Goal: Task Accomplishment & Management: Manage account settings

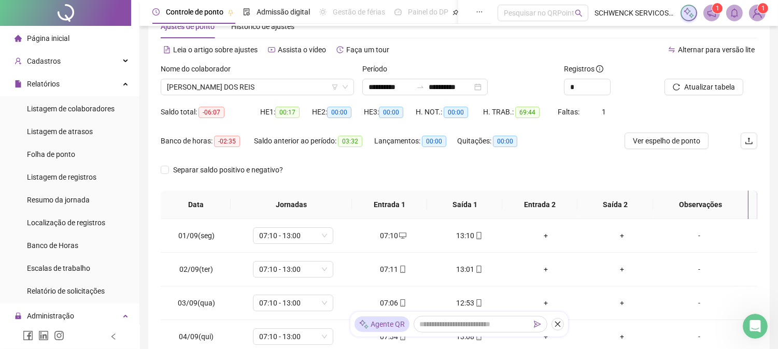
scroll to position [58, 0]
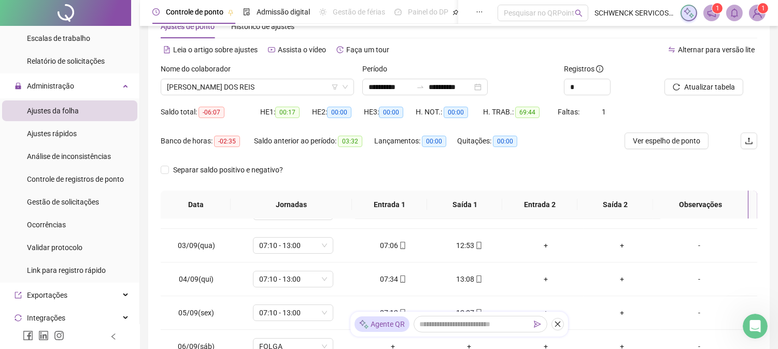
click at [763, 9] on span "1" at bounding box center [763, 8] width 4 height 7
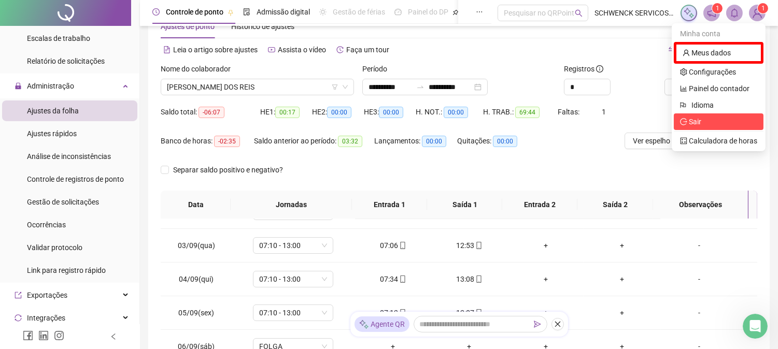
click at [695, 118] on span "Sair" at bounding box center [695, 122] width 12 height 8
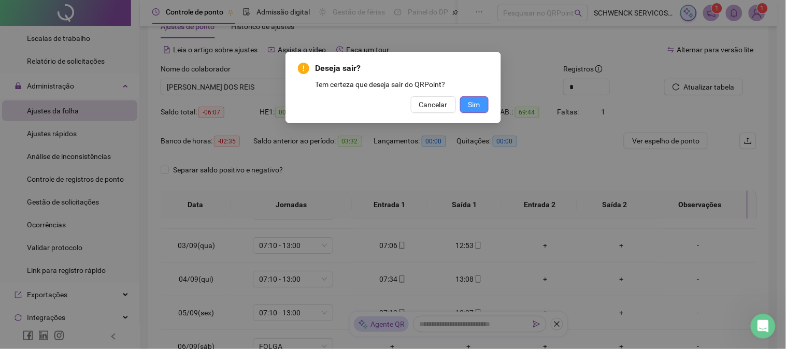
click at [478, 105] on span "Sim" at bounding box center [475, 104] width 12 height 11
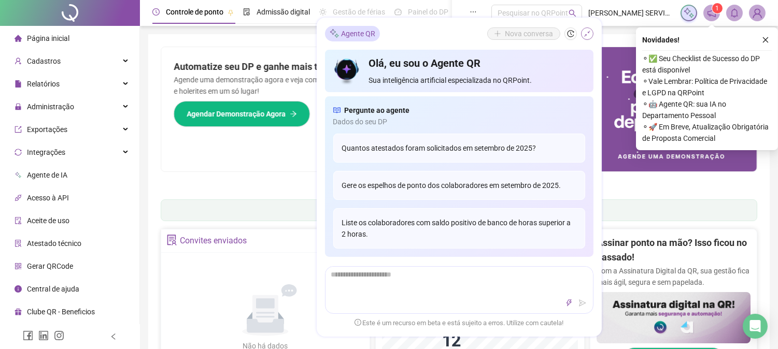
click at [585, 38] on button "button" at bounding box center [587, 33] width 12 height 12
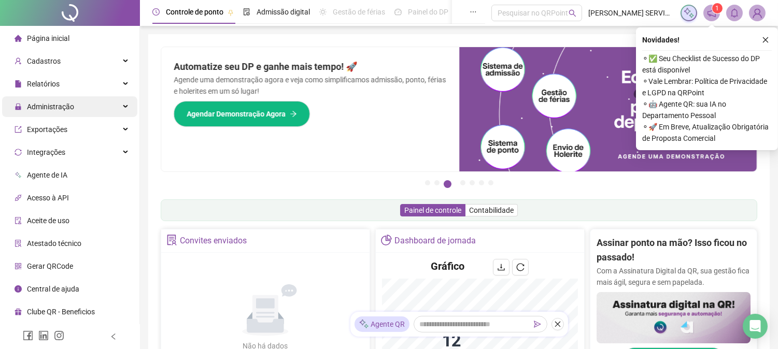
click at [63, 106] on span "Administração" at bounding box center [50, 107] width 47 height 8
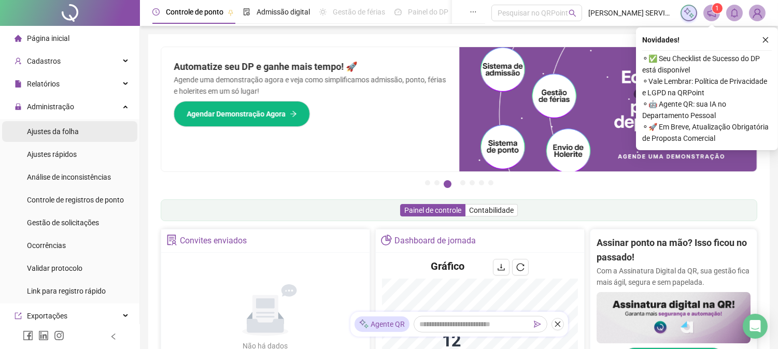
click at [62, 135] on span "Ajustes da folha" at bounding box center [53, 132] width 52 height 8
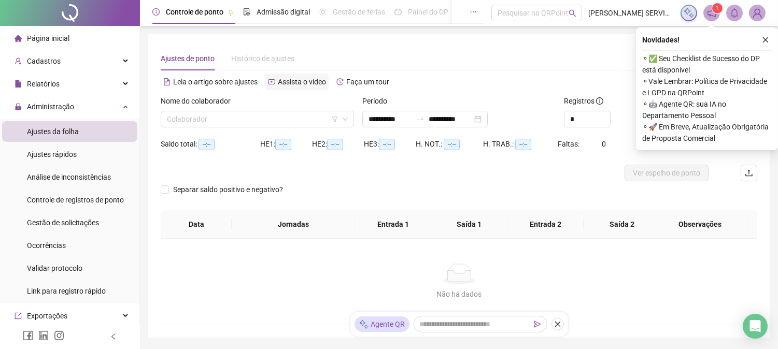
type input "**********"
click at [223, 116] on input "search" at bounding box center [253, 119] width 172 height 16
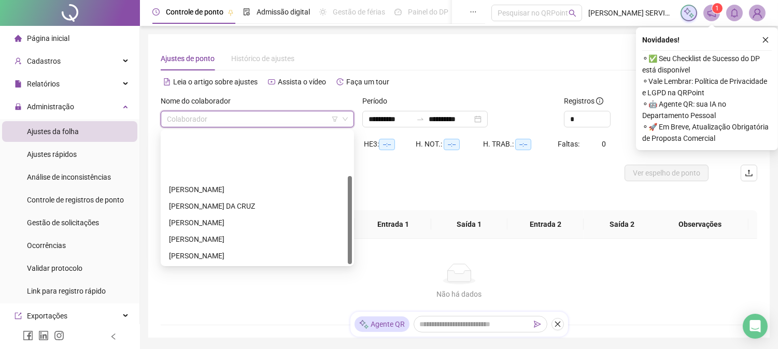
scroll to position [66, 0]
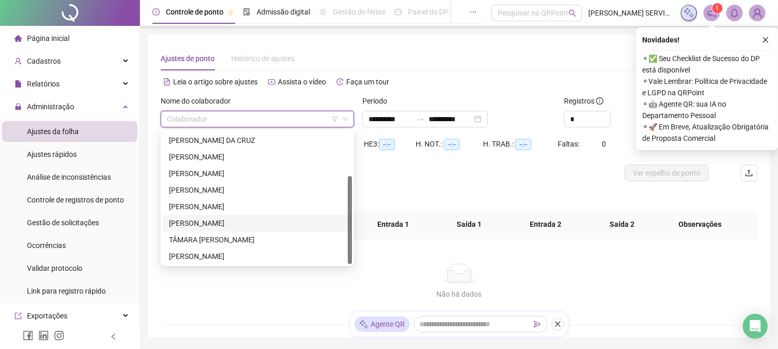
click at [246, 224] on div "[PERSON_NAME]" at bounding box center [257, 223] width 177 height 11
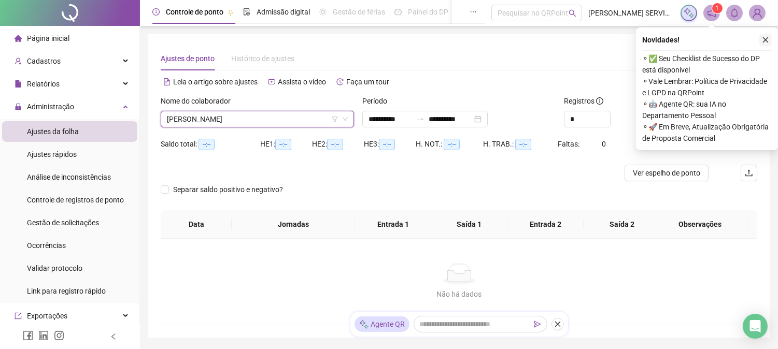
click at [764, 43] on icon "close" at bounding box center [765, 39] width 7 height 7
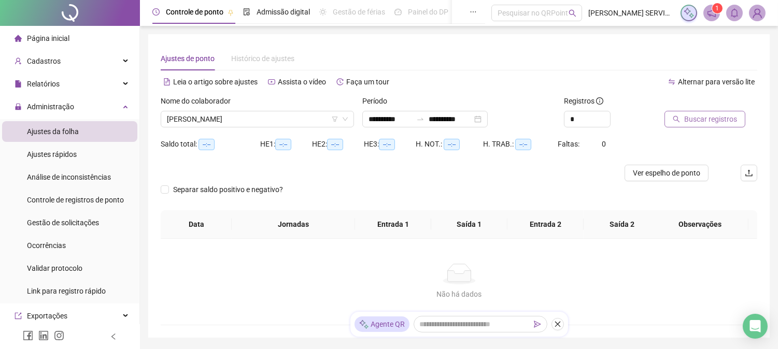
click at [727, 120] on span "Buscar registros" at bounding box center [710, 119] width 53 height 11
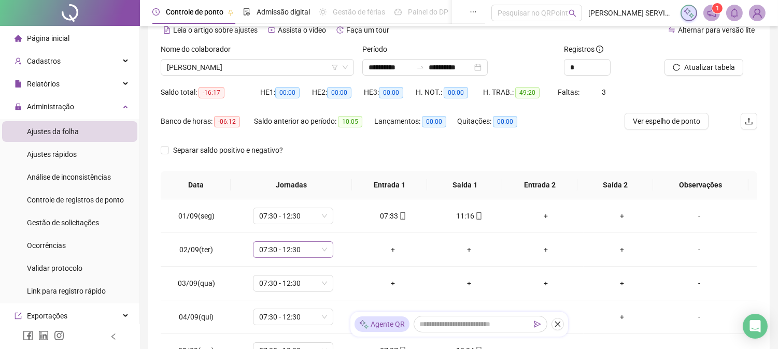
scroll to position [58, 0]
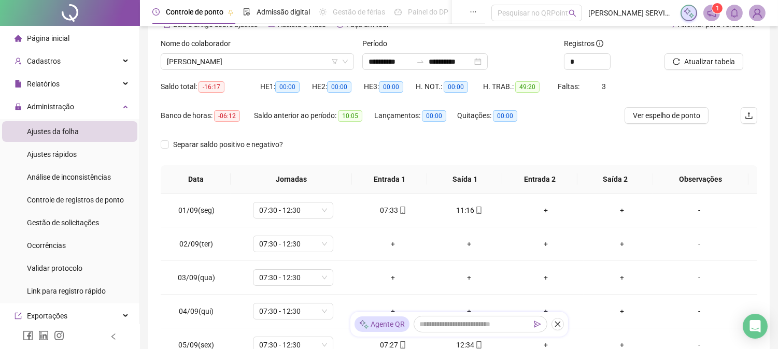
click at [263, 70] on div "Nome do colaborador [PERSON_NAME]" at bounding box center [258, 58] width 202 height 40
click at [268, 64] on span "[PERSON_NAME]" at bounding box center [257, 62] width 181 height 16
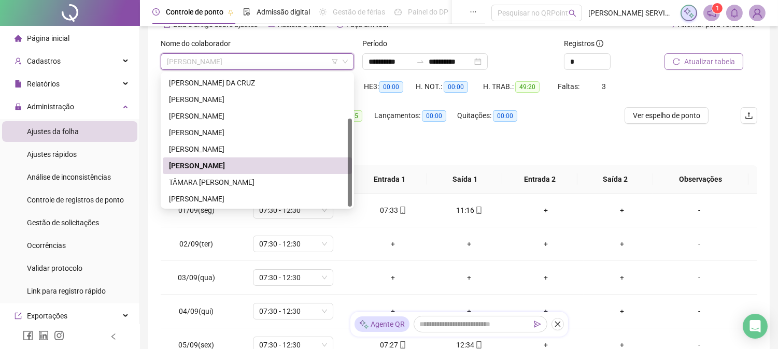
click at [708, 64] on span "Atualizar tabela" at bounding box center [709, 61] width 51 height 11
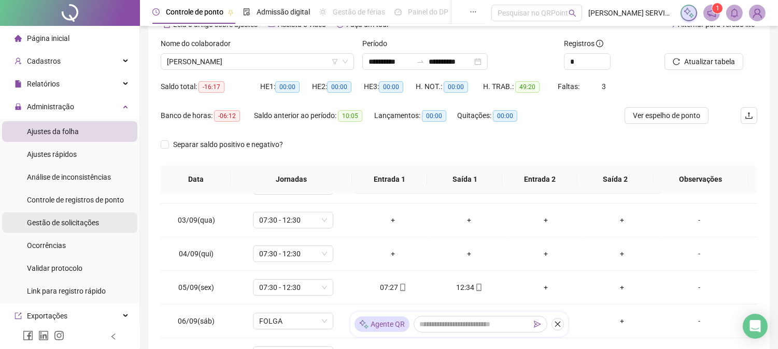
click at [70, 224] on span "Gestão de solicitações" at bounding box center [63, 223] width 72 height 8
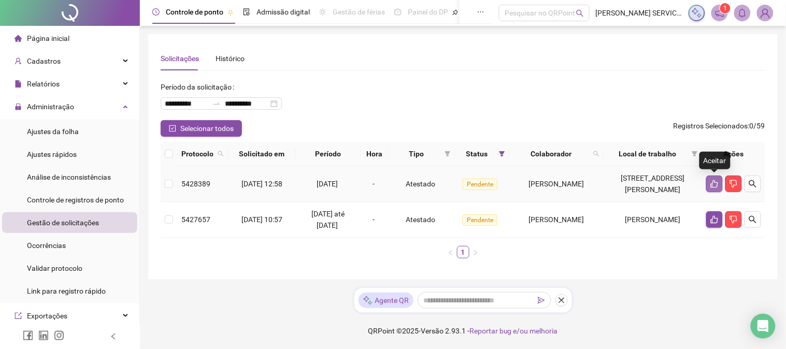
click at [716, 182] on icon "like" at bounding box center [715, 184] width 8 height 8
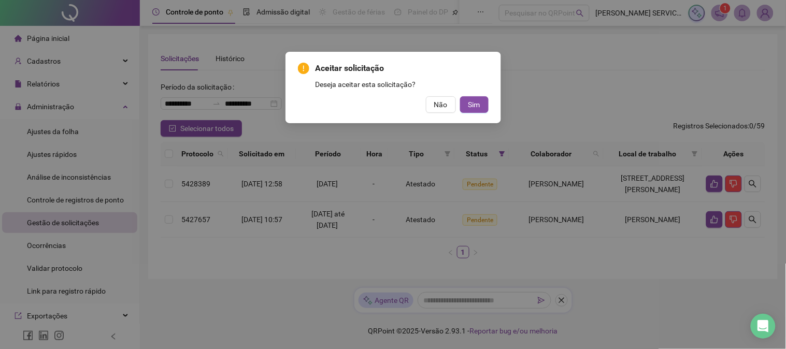
drag, startPoint x: 475, startPoint y: 106, endPoint x: 355, endPoint y: 177, distance: 138.9
click at [364, 184] on div "Aceitar solicitação Deseja aceitar esta solicitação? Não Sim" at bounding box center [393, 174] width 786 height 349
drag, startPoint x: 436, startPoint y: 99, endPoint x: 625, endPoint y: 137, distance: 192.0
click at [436, 100] on span "Não" at bounding box center [440, 104] width 13 height 11
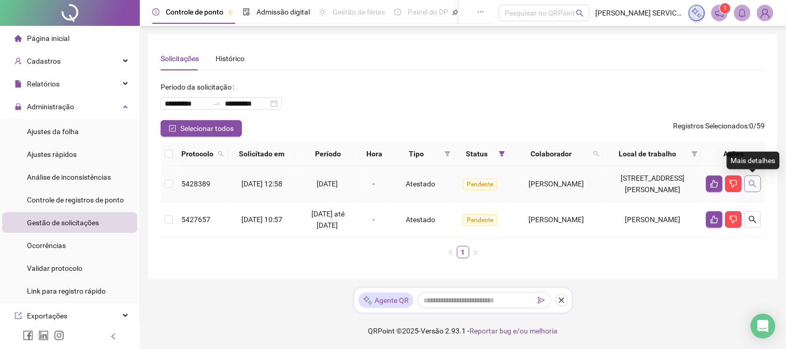
click at [752, 184] on icon "search" at bounding box center [753, 184] width 8 height 8
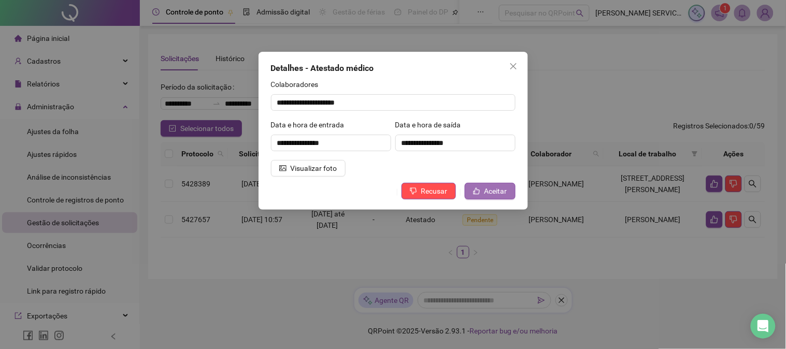
click at [487, 190] on span "Aceitar" at bounding box center [496, 191] width 23 height 11
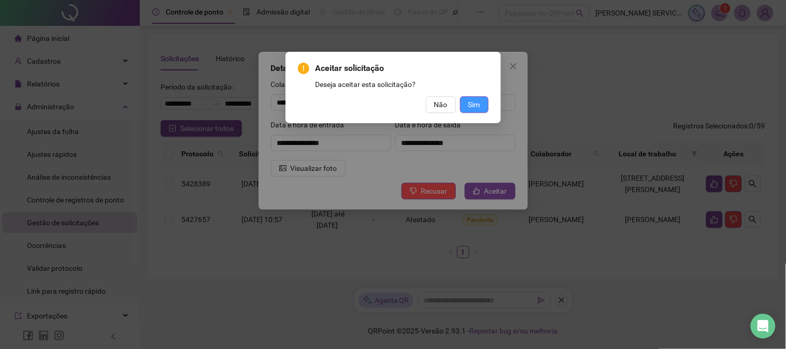
click at [474, 102] on span "Sim" at bounding box center [475, 104] width 12 height 11
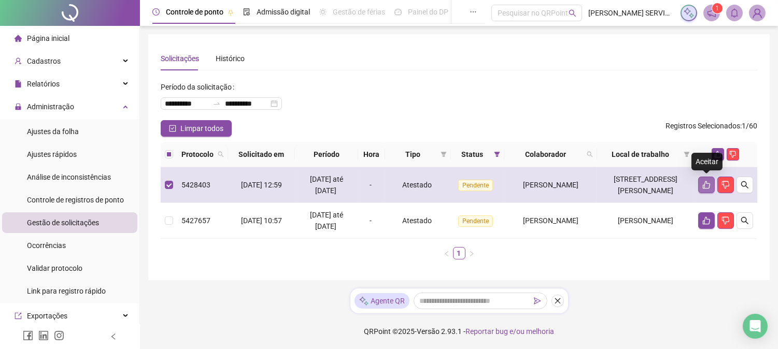
click at [702, 190] on button "button" at bounding box center [706, 185] width 17 height 17
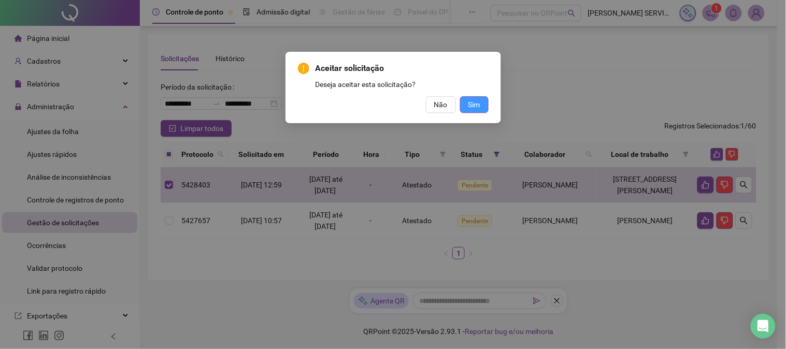
click at [475, 104] on span "Sim" at bounding box center [475, 104] width 12 height 11
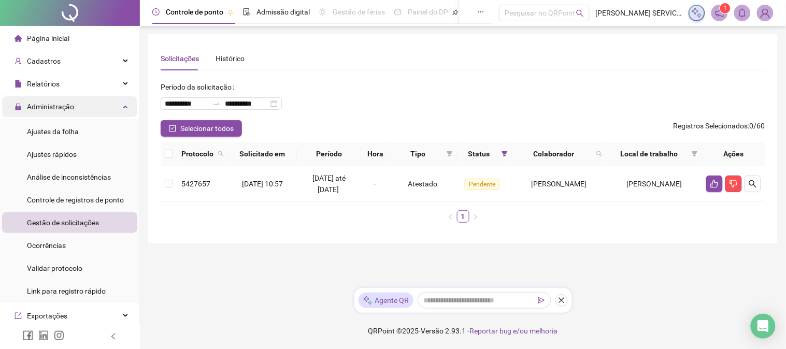
click at [78, 116] on div "Administração" at bounding box center [69, 106] width 135 height 21
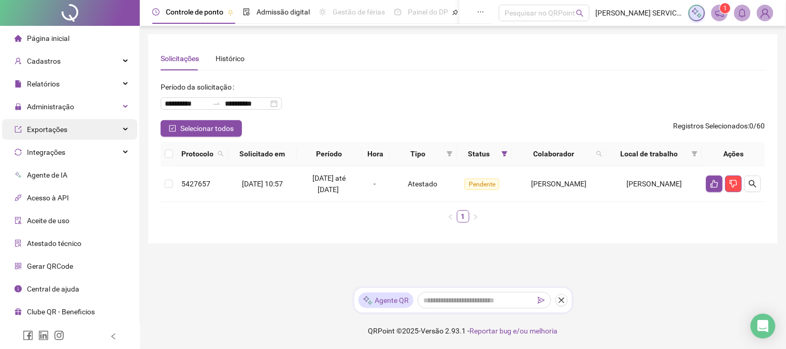
click at [70, 126] on div "Exportações" at bounding box center [69, 129] width 135 height 21
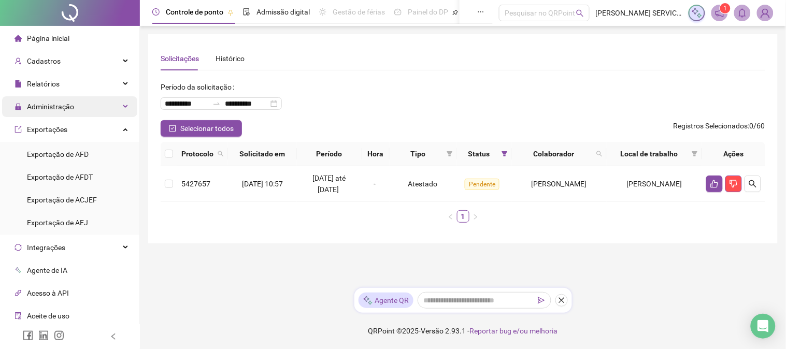
click at [72, 103] on span "Administração" at bounding box center [50, 107] width 47 height 8
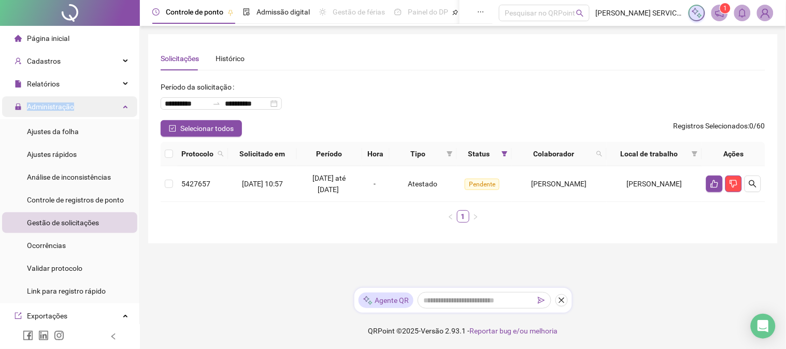
click at [74, 103] on div "Administração" at bounding box center [69, 106] width 135 height 21
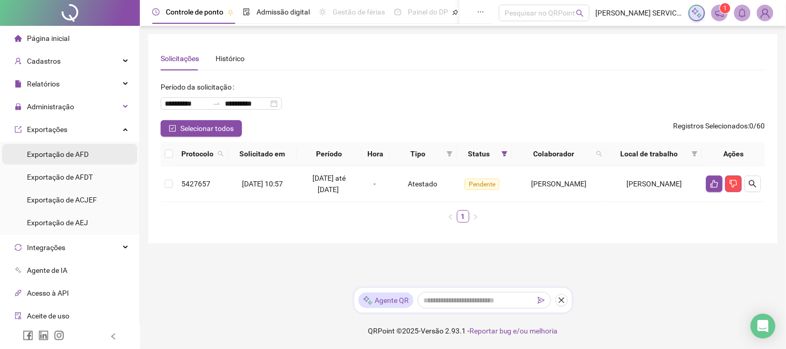
click at [84, 163] on div "Exportação de AFD" at bounding box center [58, 154] width 62 height 21
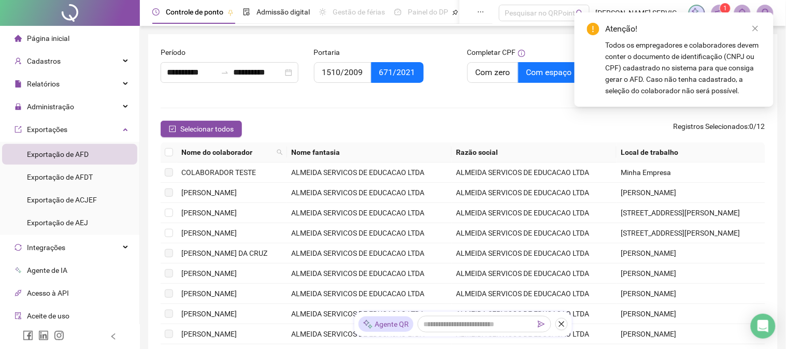
type input "**********"
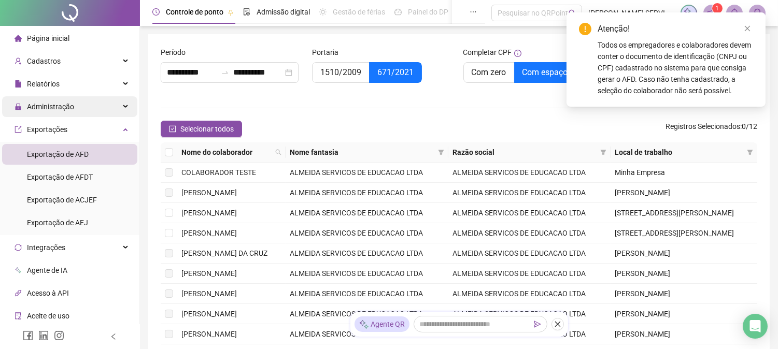
click at [70, 107] on span "Administração" at bounding box center [50, 107] width 47 height 8
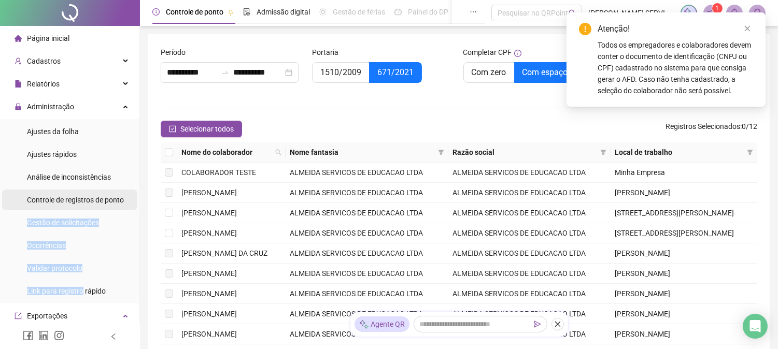
drag, startPoint x: 81, startPoint y: 287, endPoint x: 116, endPoint y: 208, distance: 86.1
click at [116, 208] on ul "Ajustes da folha Ajustes rápidos Análise de inconsistências Controle de registr…" at bounding box center [69, 211] width 139 height 185
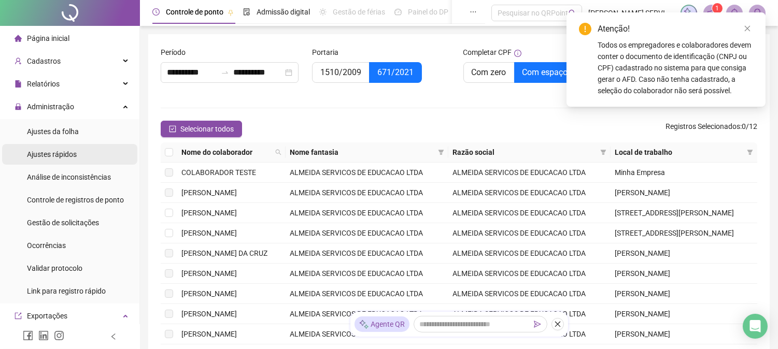
click at [70, 148] on div "Ajustes rápidos" at bounding box center [52, 154] width 50 height 21
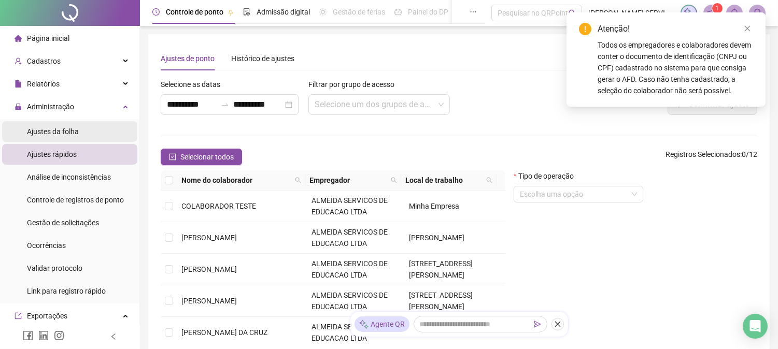
click at [67, 133] on span "Ajustes da folha" at bounding box center [53, 132] width 52 height 8
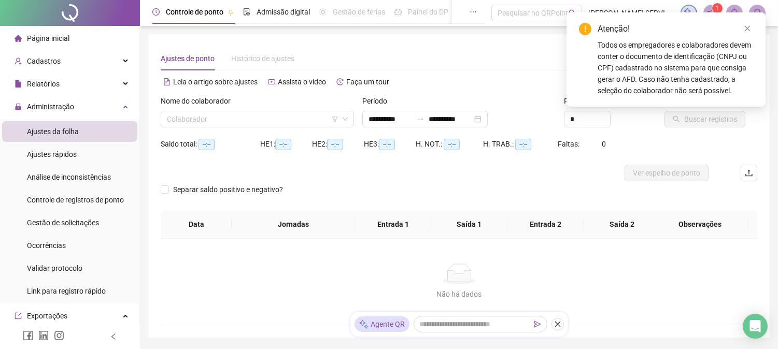
type input "**********"
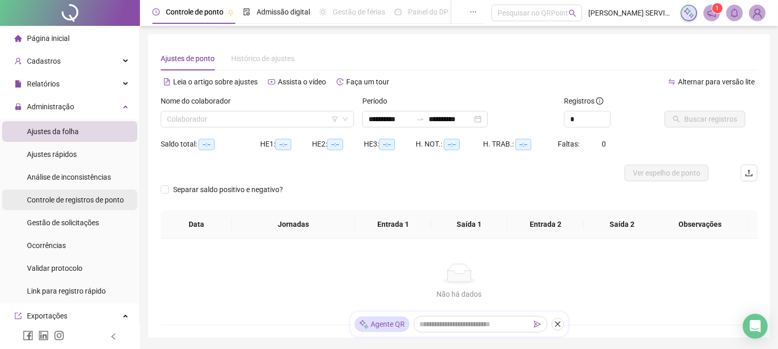
click at [41, 208] on div "Controle de registros de ponto" at bounding box center [75, 200] width 97 height 21
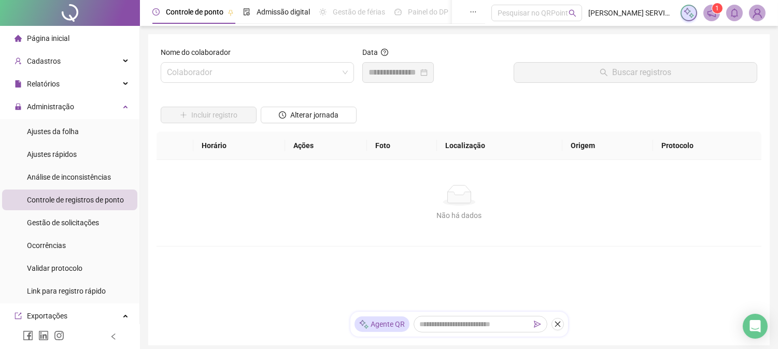
click at [103, 188] on ul "Ajustes da folha Ajustes rápidos Análise de inconsistências Controle de registr…" at bounding box center [69, 211] width 139 height 185
click at [59, 128] on span "Ajustes da folha" at bounding box center [53, 132] width 52 height 8
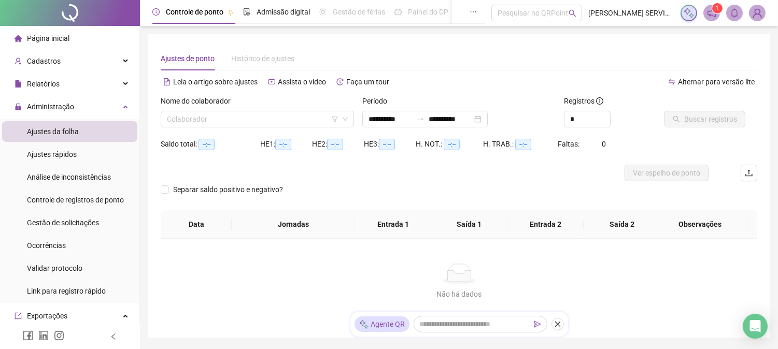
type input "**********"
click at [282, 111] on input "search" at bounding box center [253, 119] width 172 height 16
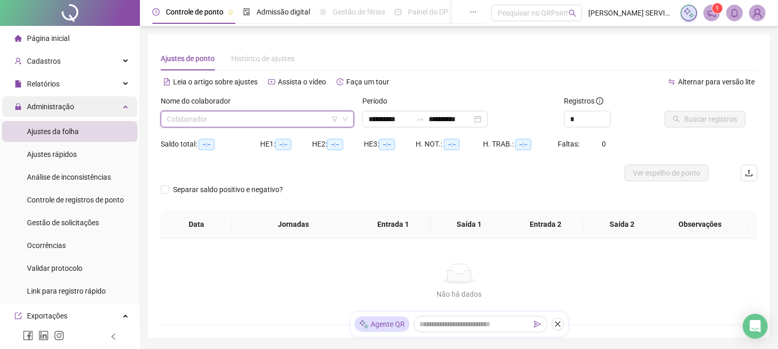
click at [65, 107] on span "Administração" at bounding box center [50, 107] width 47 height 8
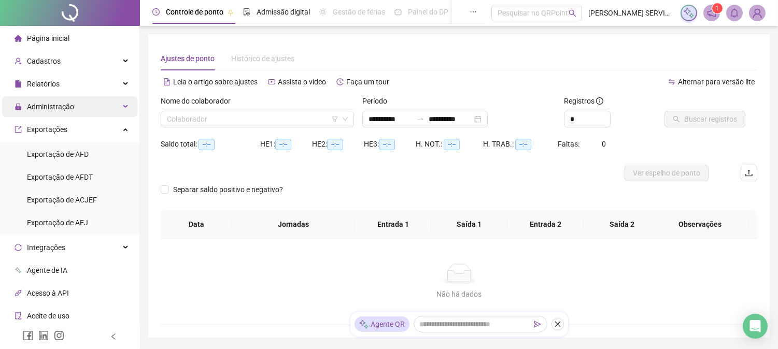
click at [53, 109] on span "Administração" at bounding box center [50, 107] width 47 height 8
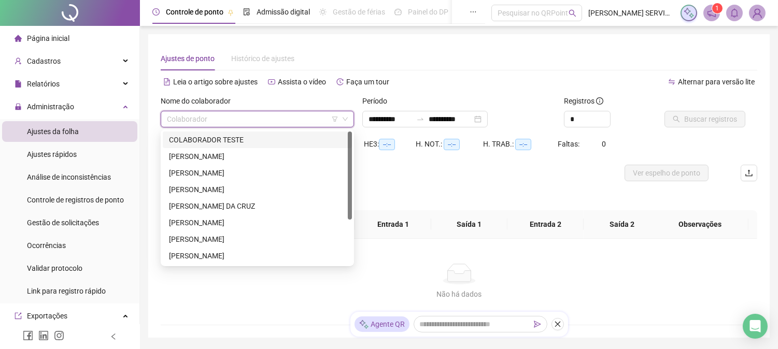
click at [200, 120] on input "search" at bounding box center [253, 119] width 172 height 16
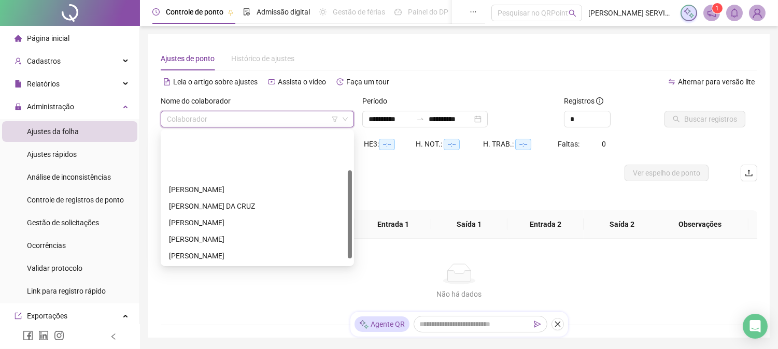
scroll to position [58, 0]
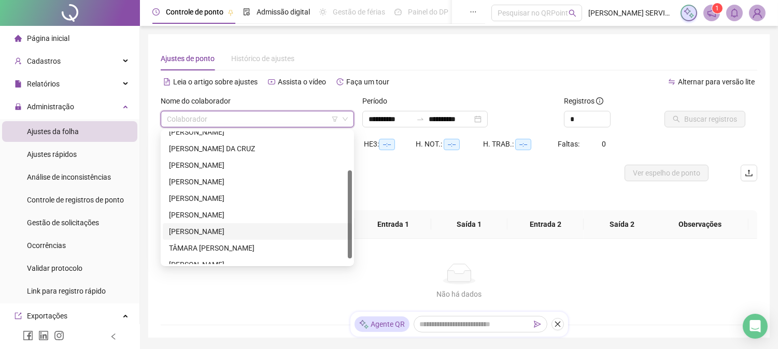
click at [214, 230] on div "[PERSON_NAME]" at bounding box center [257, 231] width 177 height 11
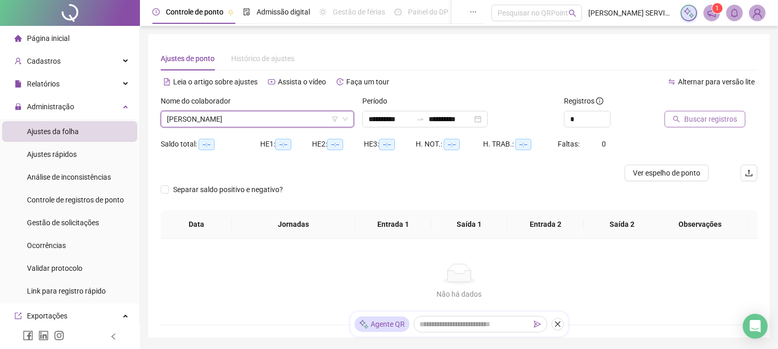
click at [695, 120] on span "Buscar registros" at bounding box center [710, 119] width 53 height 11
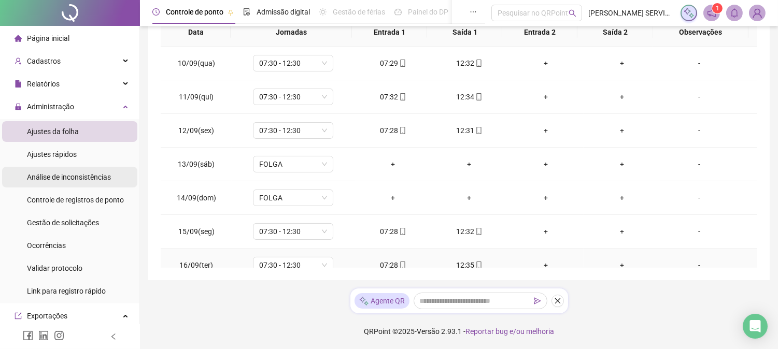
scroll to position [294, 0]
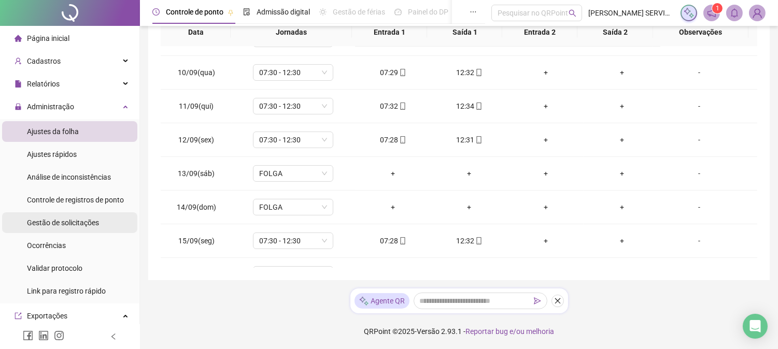
click at [78, 219] on span "Gestão de solicitações" at bounding box center [63, 223] width 72 height 8
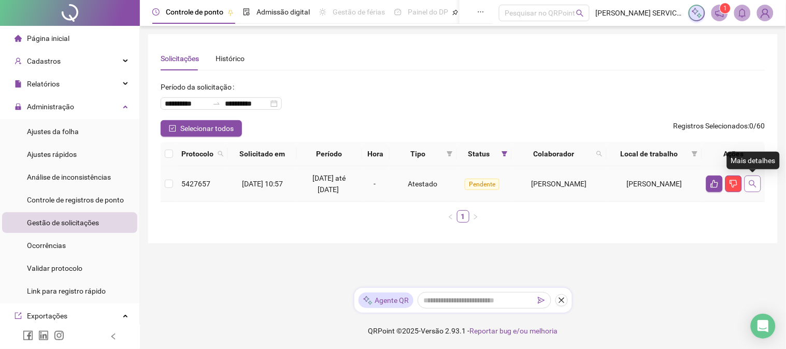
click at [754, 188] on button "button" at bounding box center [753, 184] width 17 height 17
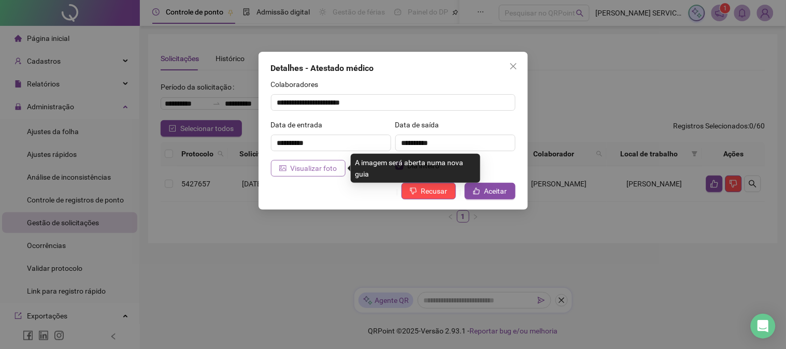
click at [336, 164] on button "Visualizar foto" at bounding box center [308, 168] width 75 height 17
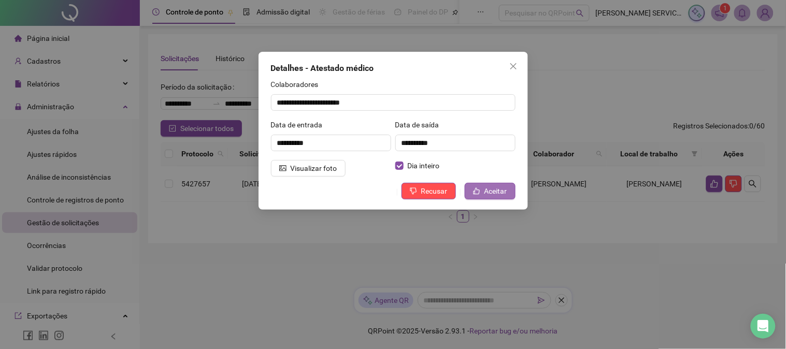
click at [490, 190] on span "Aceitar" at bounding box center [496, 191] width 23 height 11
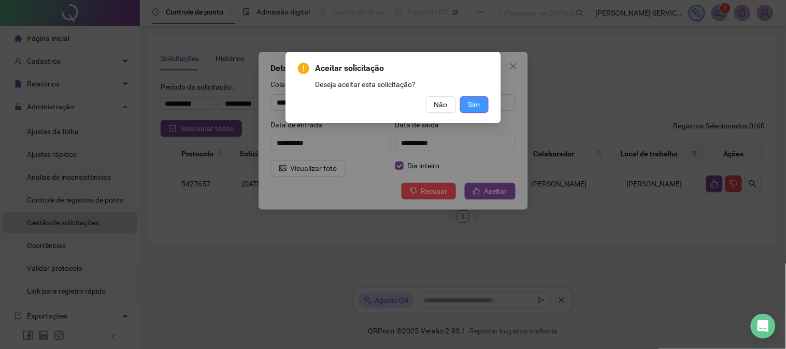
click at [473, 104] on span "Sim" at bounding box center [475, 104] width 12 height 11
